Goal: Task Accomplishment & Management: Manage account settings

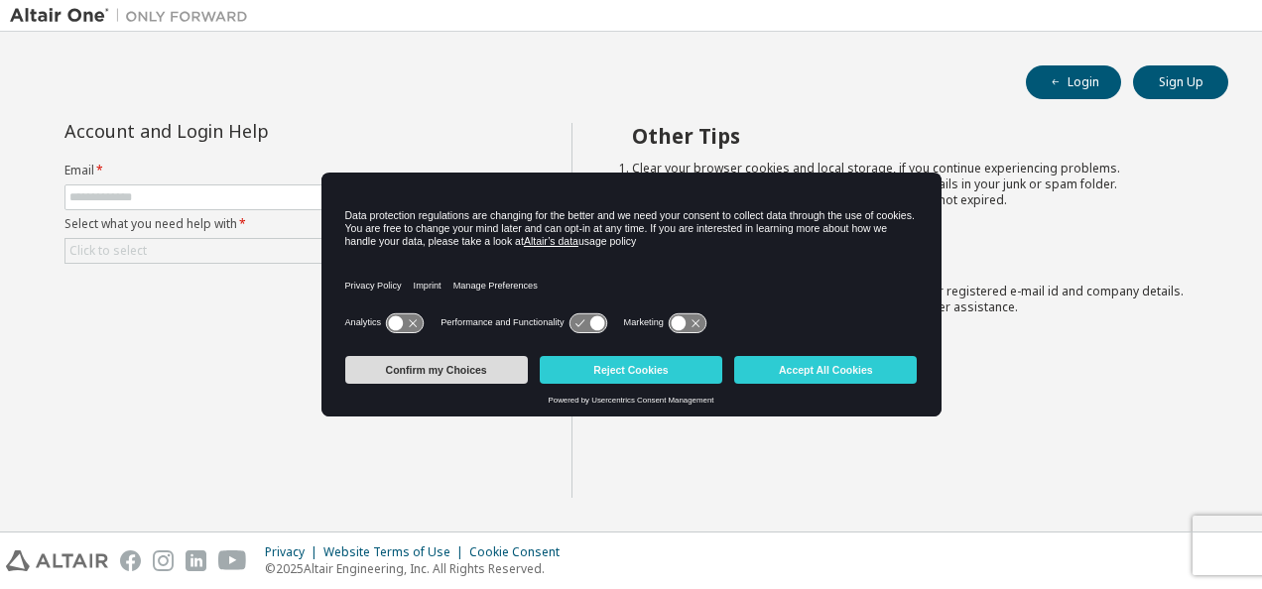
click at [503, 374] on button "Confirm my Choices" at bounding box center [436, 370] width 182 height 28
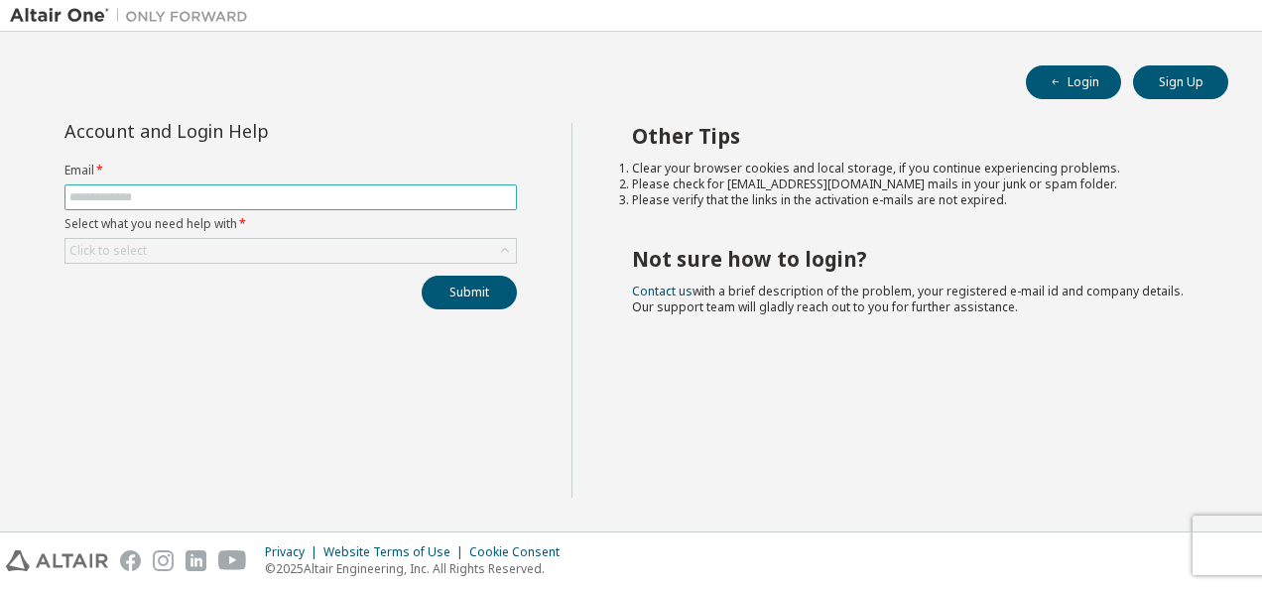
click at [234, 191] on input "text" at bounding box center [290, 197] width 442 height 16
type input "*"
type input "**********"
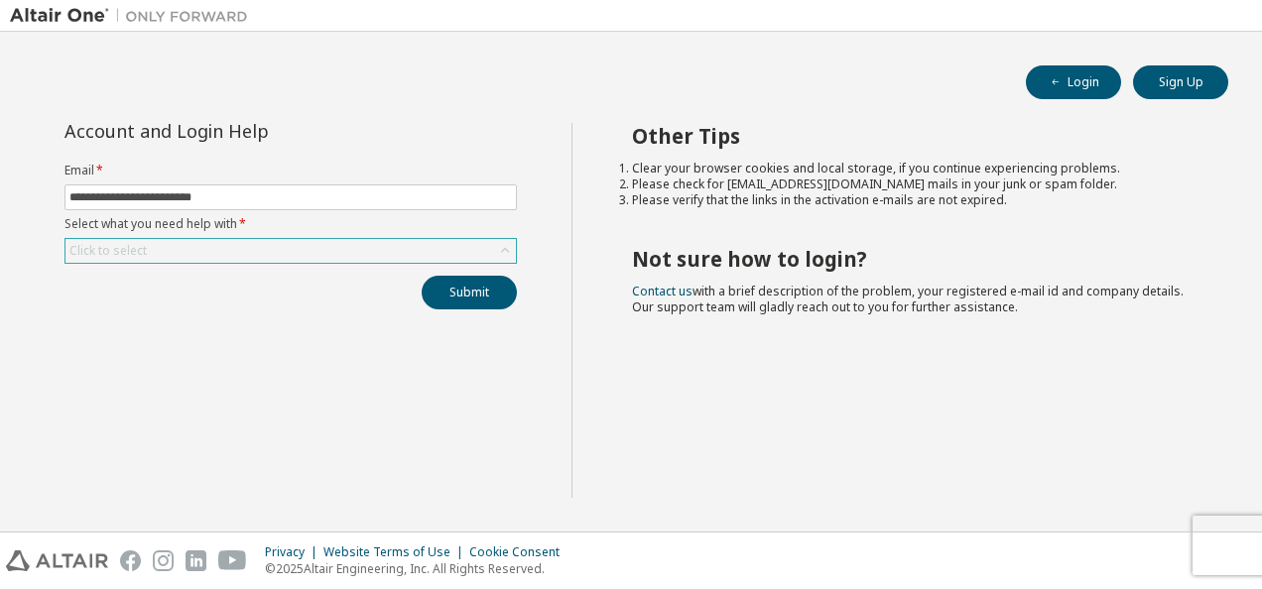
click at [218, 244] on div "Click to select" at bounding box center [290, 251] width 450 height 24
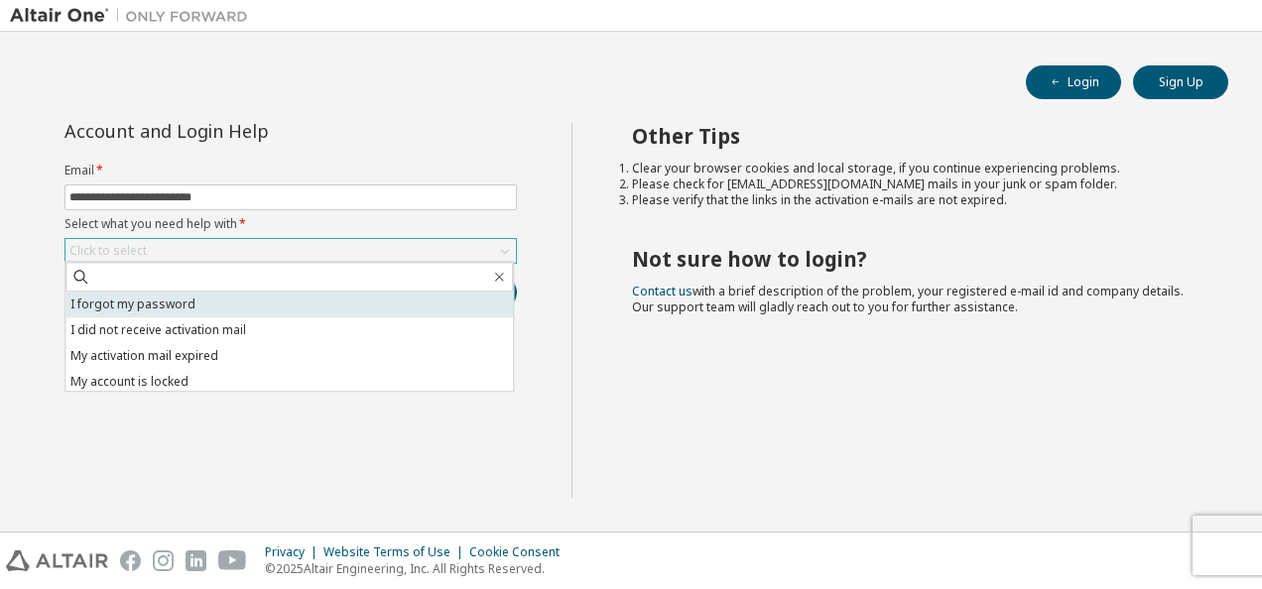
click at [175, 309] on li "I forgot my password" at bounding box center [288, 305] width 447 height 26
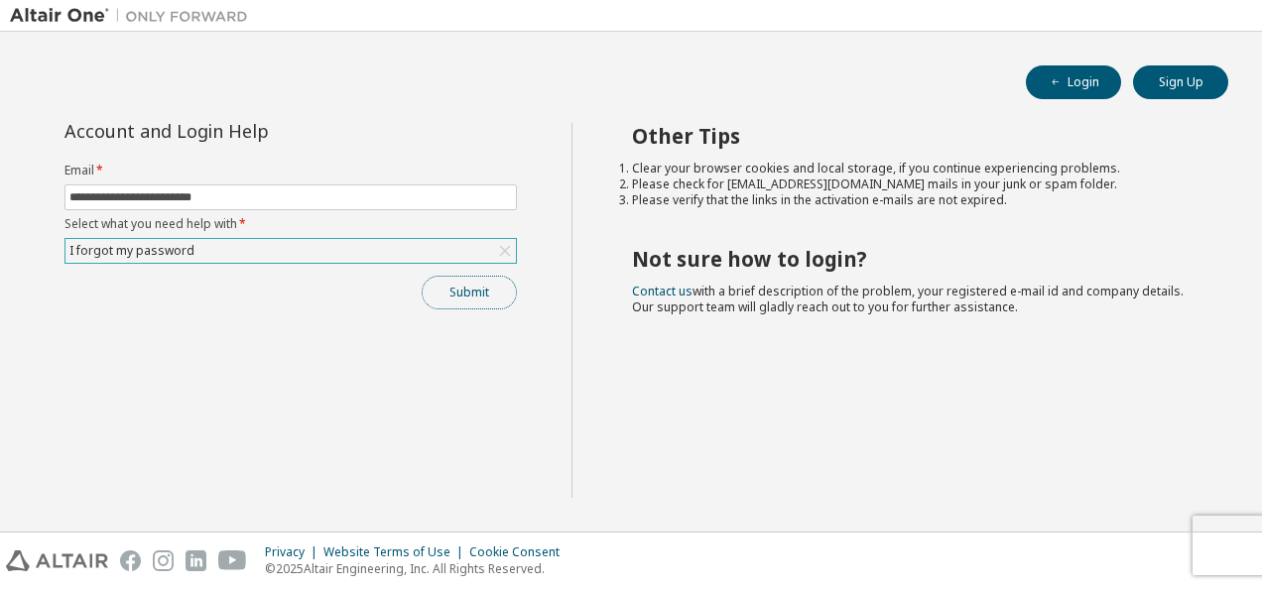
click at [456, 289] on button "Submit" at bounding box center [469, 293] width 95 height 34
click at [472, 290] on button "Submit" at bounding box center [469, 293] width 95 height 34
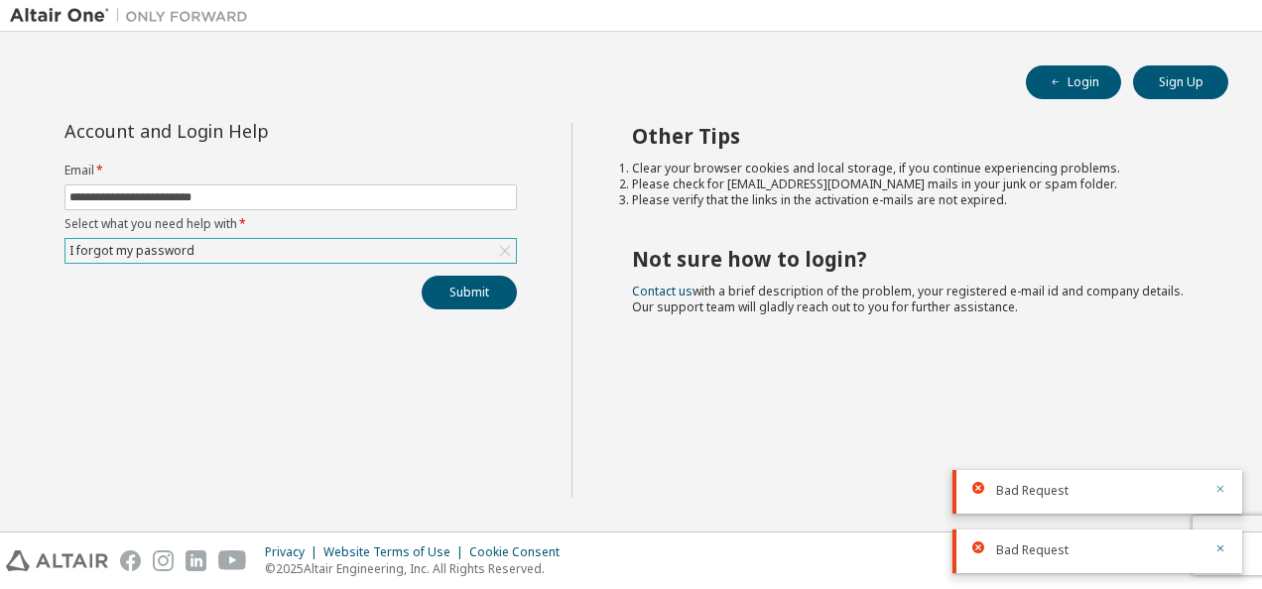
click at [1217, 488] on icon "button" at bounding box center [1220, 489] width 12 height 12
click at [1218, 544] on icon "button" at bounding box center [1220, 549] width 12 height 12
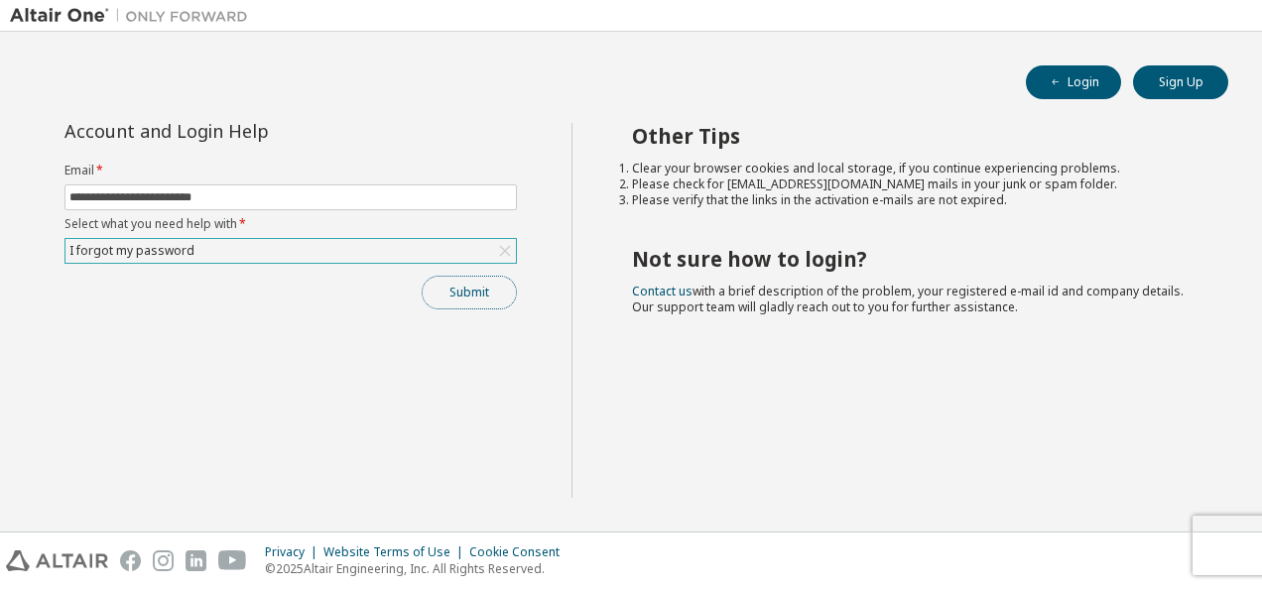
click at [474, 279] on button "Submit" at bounding box center [469, 293] width 95 height 34
